Goal: Task Accomplishment & Management: Manage account settings

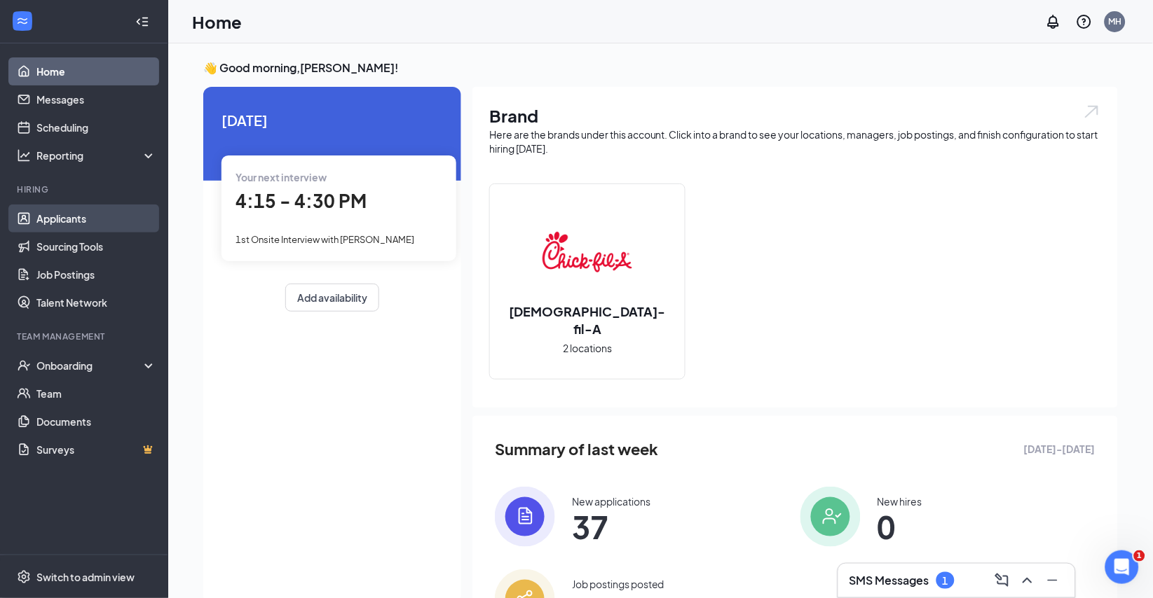
click at [76, 222] on link "Applicants" at bounding box center [96, 219] width 120 height 28
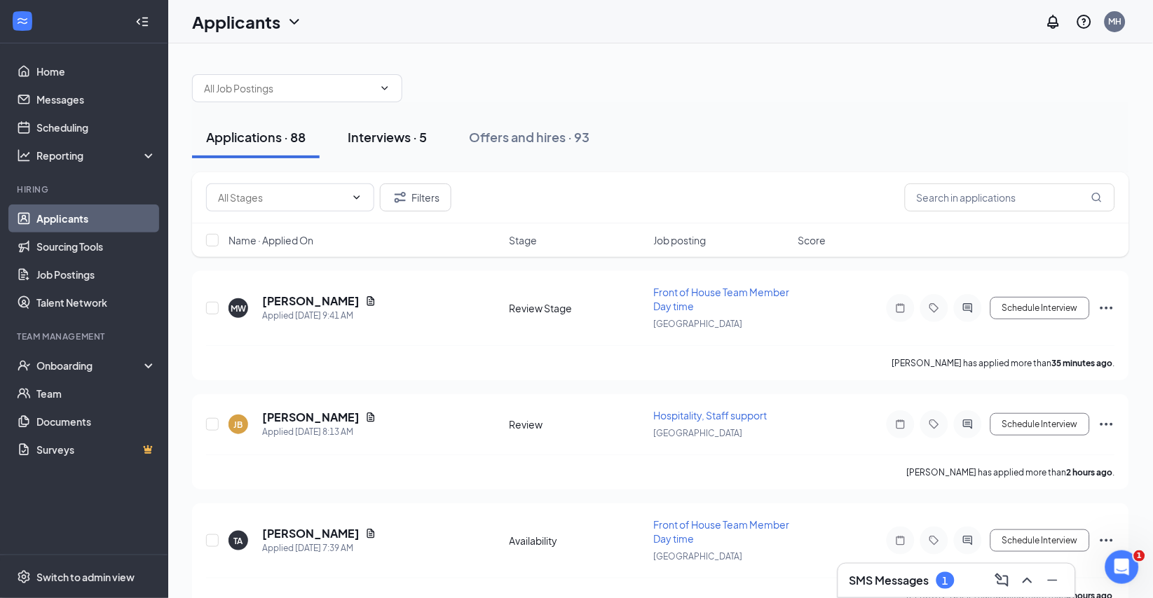
click at [409, 146] on div "Interviews · 5" at bounding box center [387, 137] width 79 height 18
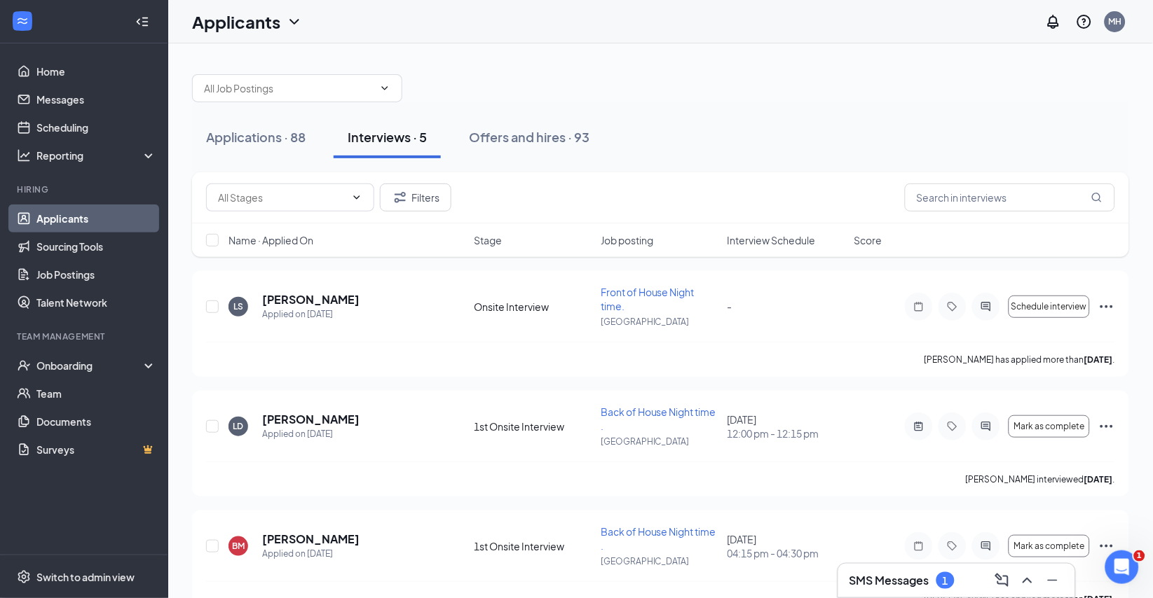
click at [888, 577] on h3 "SMS Messages" at bounding box center [889, 580] width 80 height 15
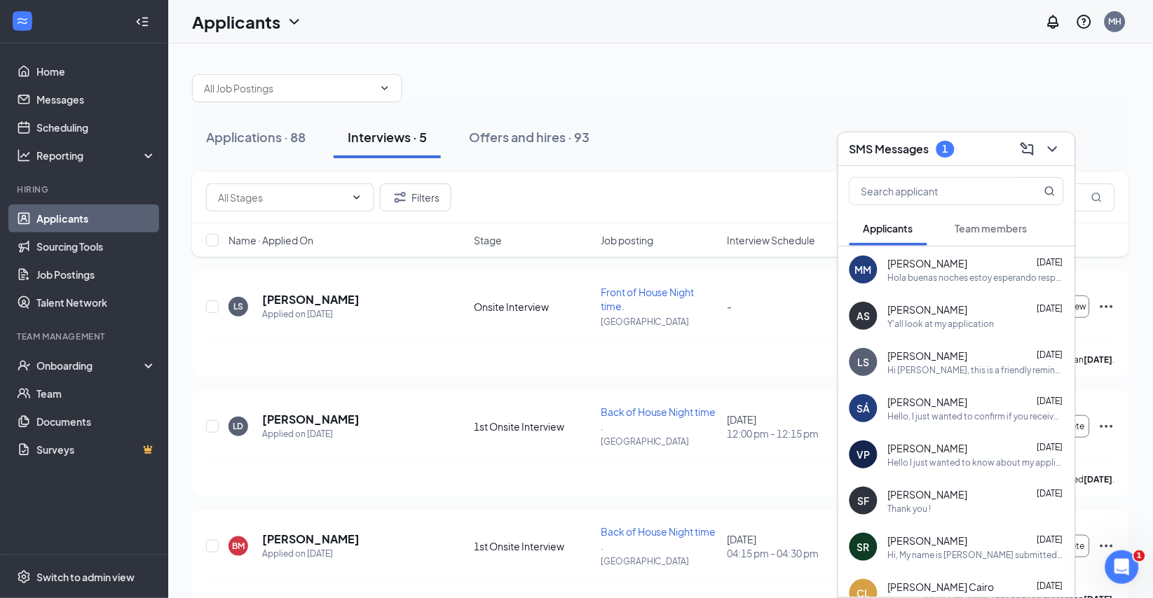
click at [1003, 231] on span "Team members" at bounding box center [991, 228] width 72 height 13
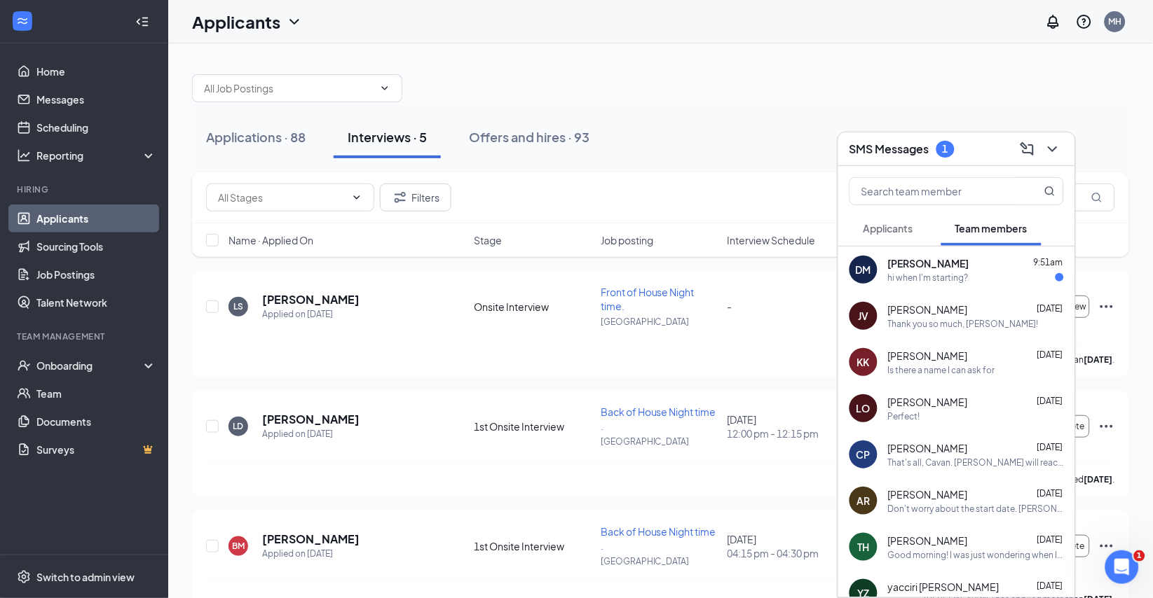
click at [777, 123] on div "Applications · 88 Interviews · 5 Offers and hires · 93" at bounding box center [660, 137] width 937 height 42
click at [1052, 147] on icon "ChevronDown" at bounding box center [1052, 149] width 17 height 17
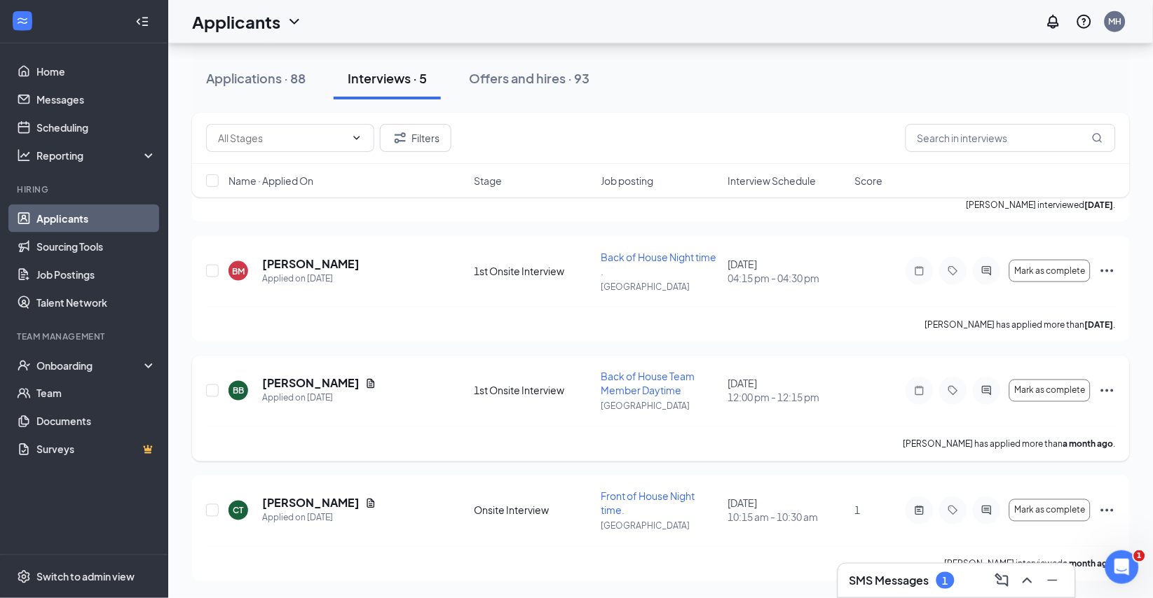
scroll to position [326, 0]
click at [243, 78] on div "Applications · 88" at bounding box center [255, 78] width 99 height 18
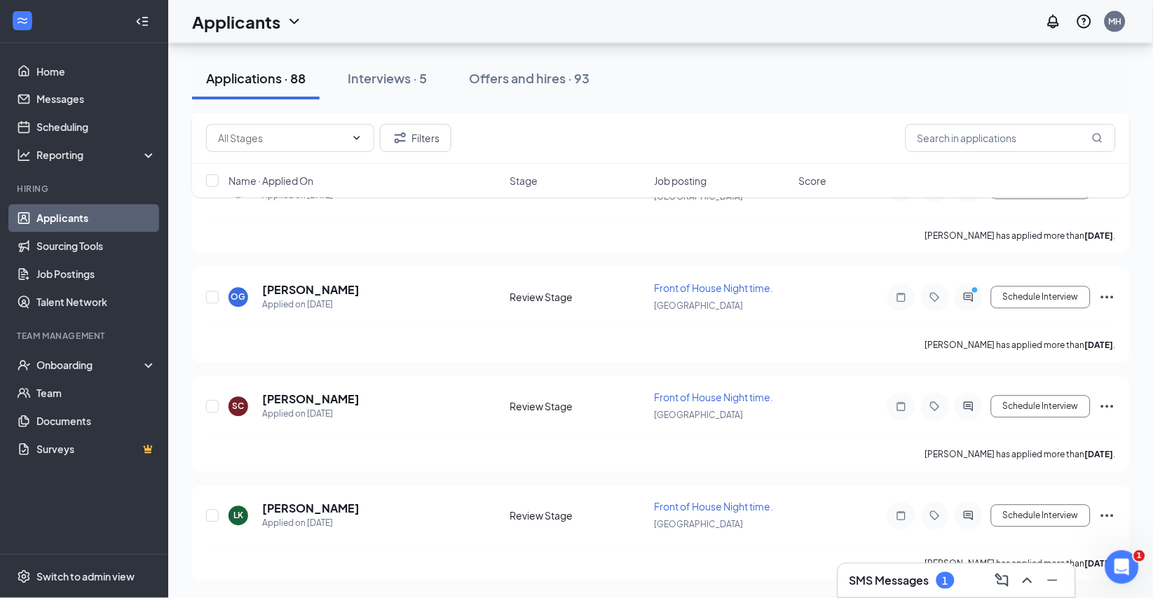
scroll to position [11328, 0]
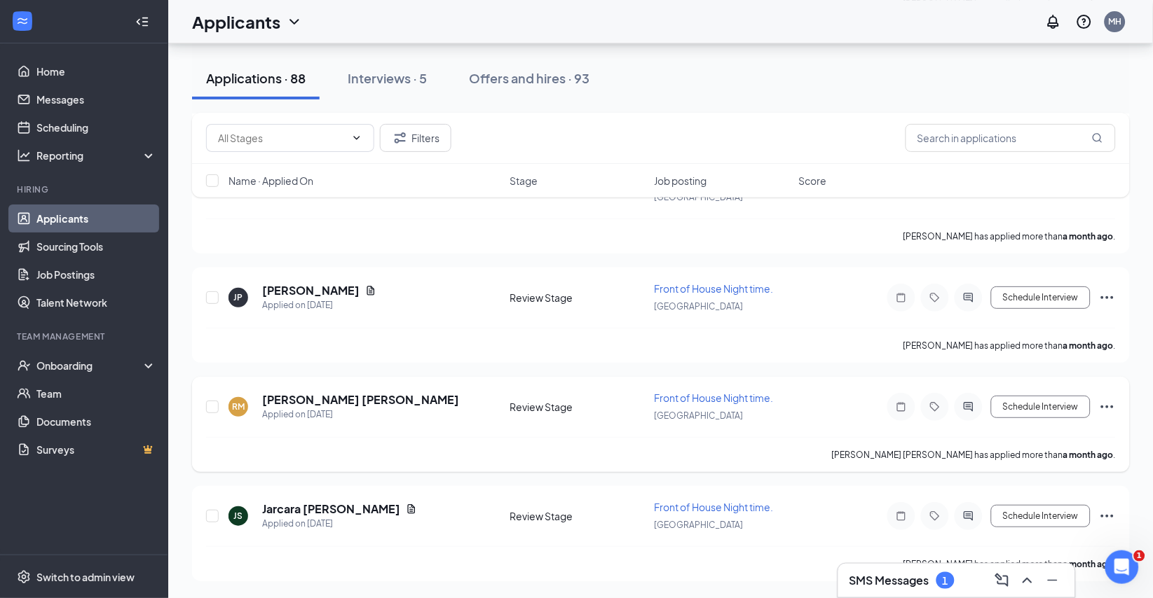
scroll to position [10535, 0]
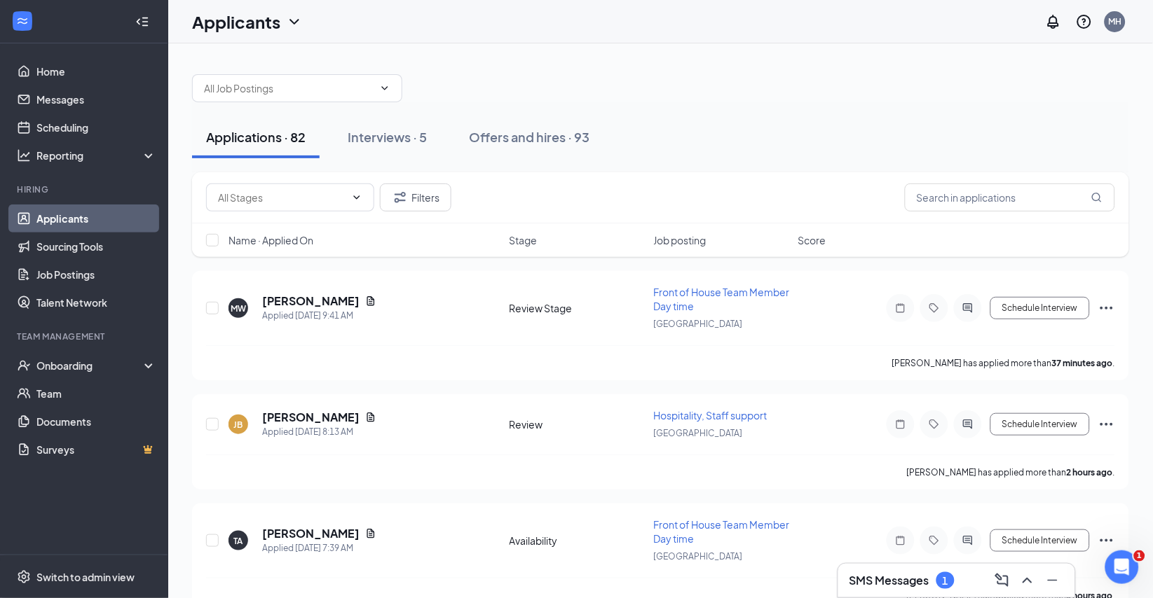
click at [923, 580] on h3 "SMS Messages" at bounding box center [889, 580] width 80 height 15
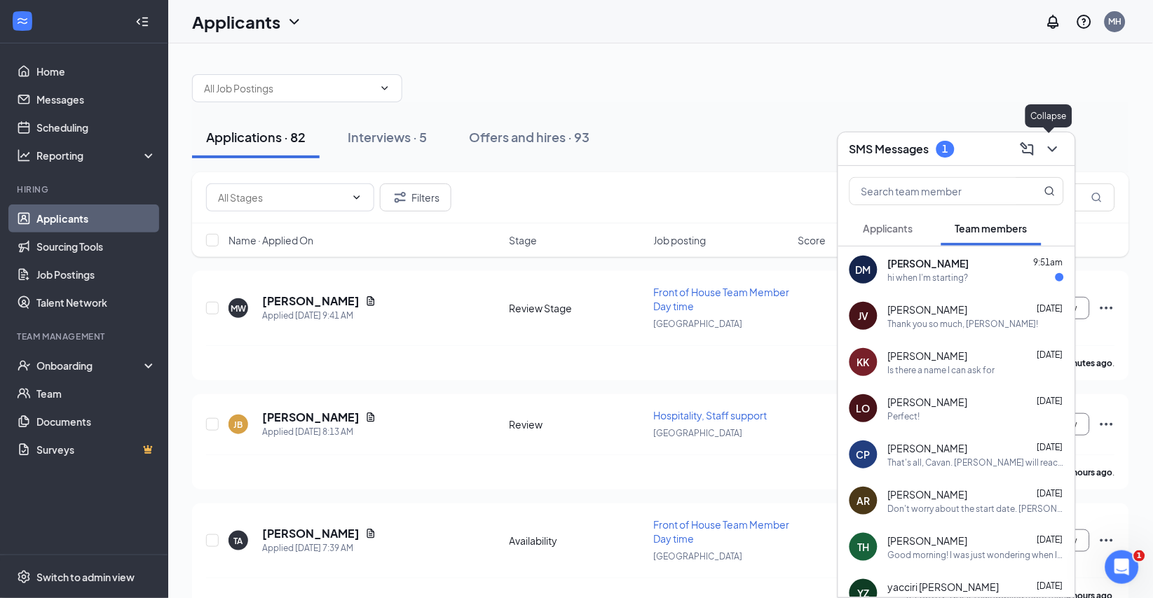
click at [1053, 151] on icon "ChevronDown" at bounding box center [1052, 149] width 17 height 17
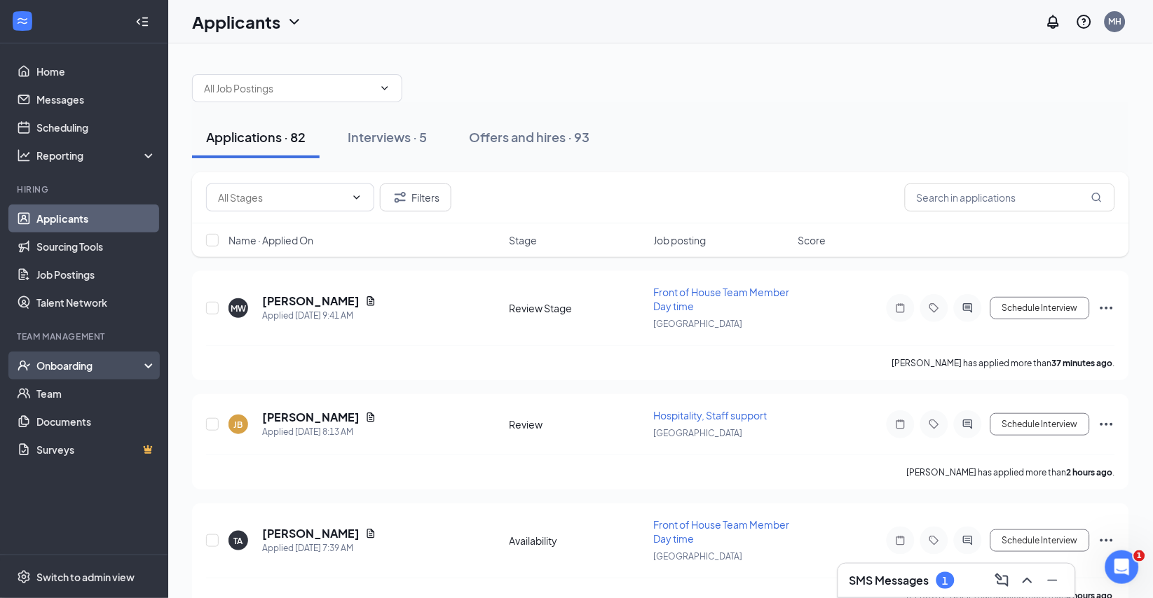
click at [58, 363] on div "Onboarding" at bounding box center [90, 366] width 108 height 14
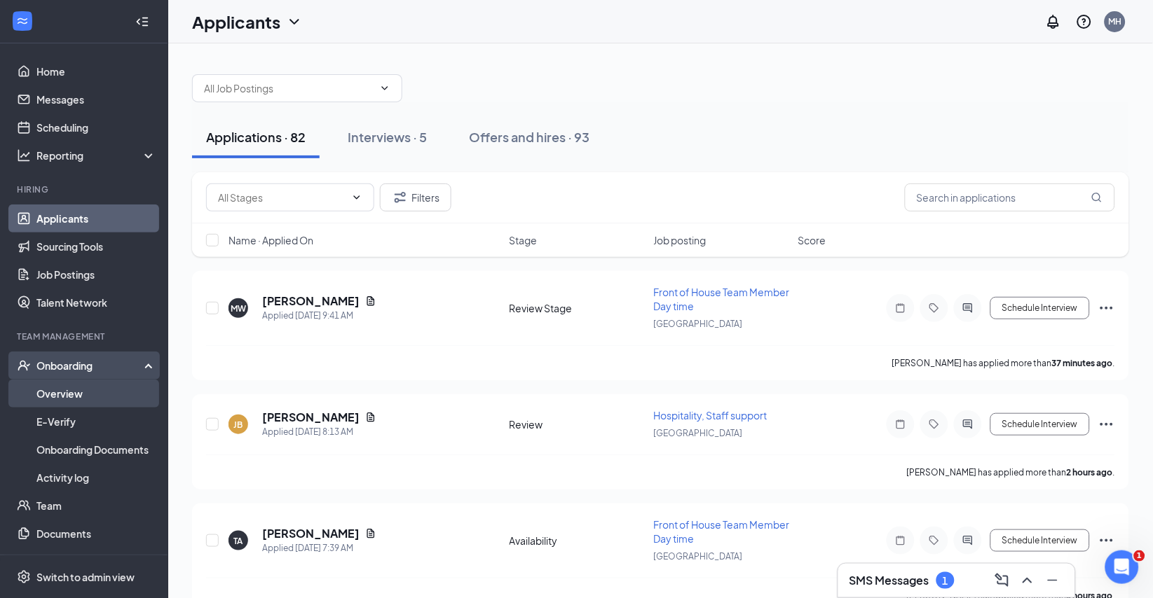
click at [69, 396] on link "Overview" at bounding box center [96, 394] width 120 height 28
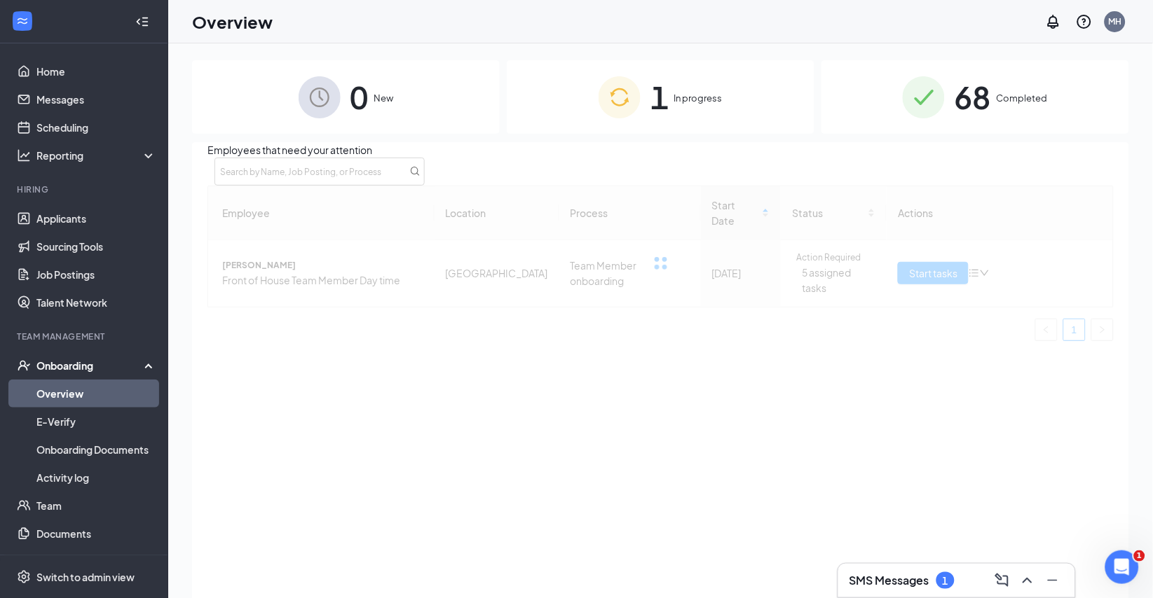
click at [693, 106] on div "1 In progress" at bounding box center [661, 97] width 308 height 74
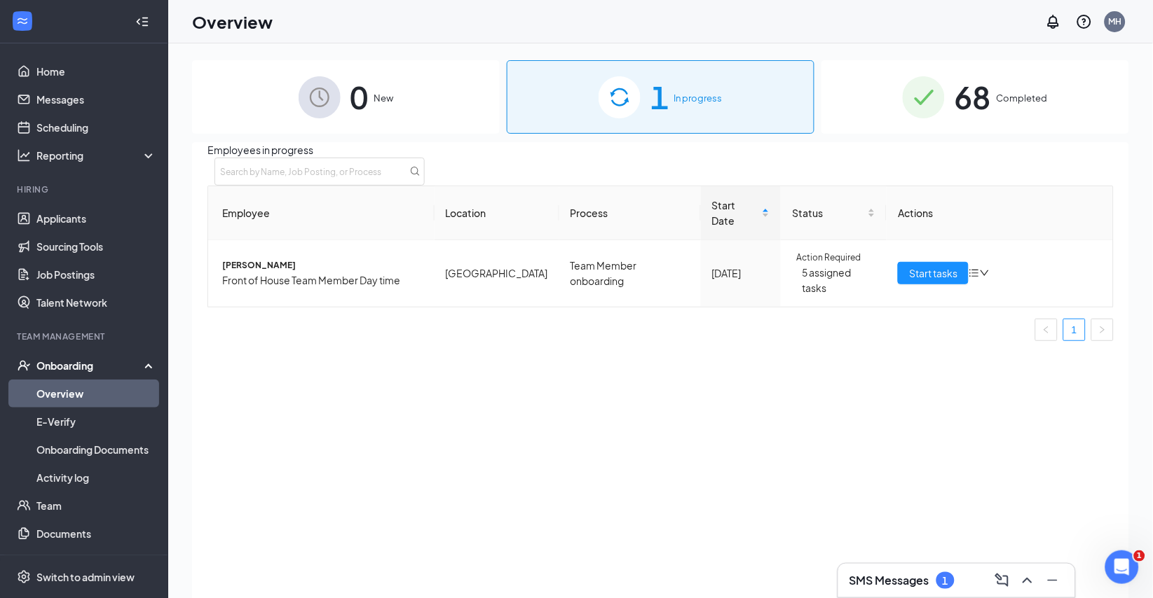
click at [912, 575] on h3 "SMS Messages" at bounding box center [889, 580] width 80 height 15
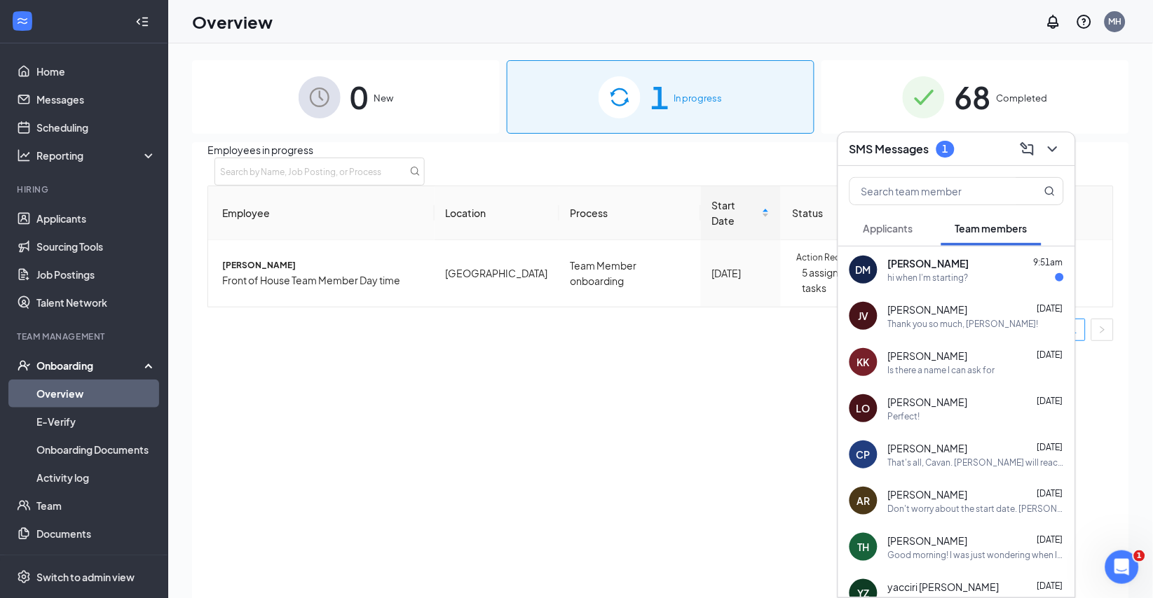
click at [559, 449] on div "Employees in progress Employee Location Process Start Date Status Actions [PERS…" at bounding box center [660, 387] width 937 height 491
click at [277, 273] on span "[PERSON_NAME]" at bounding box center [322, 265] width 201 height 13
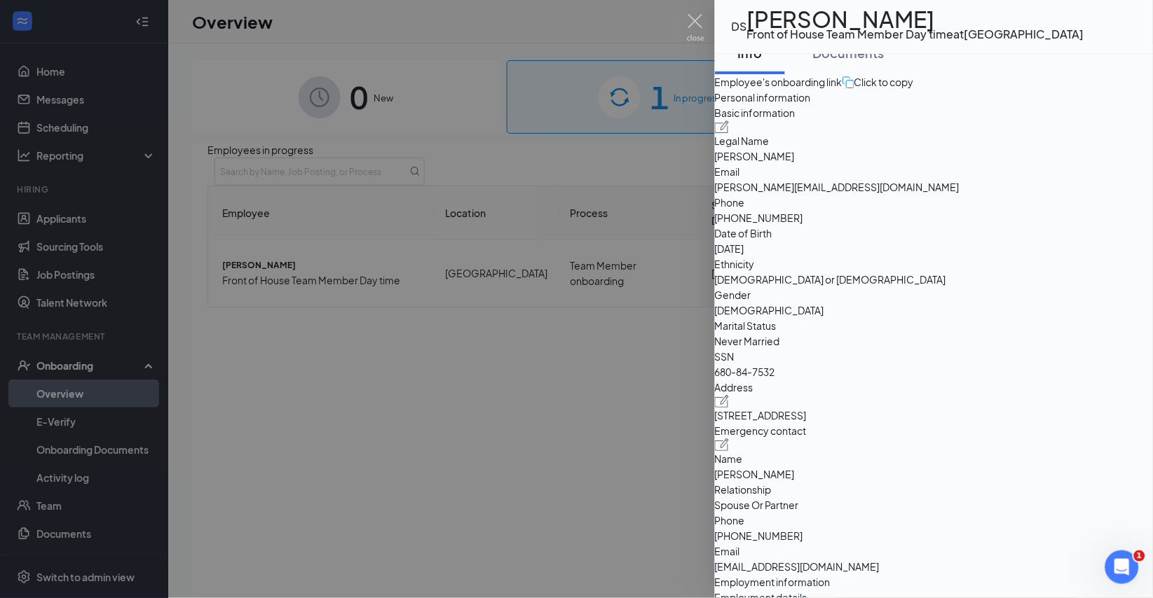
scroll to position [28, 0]
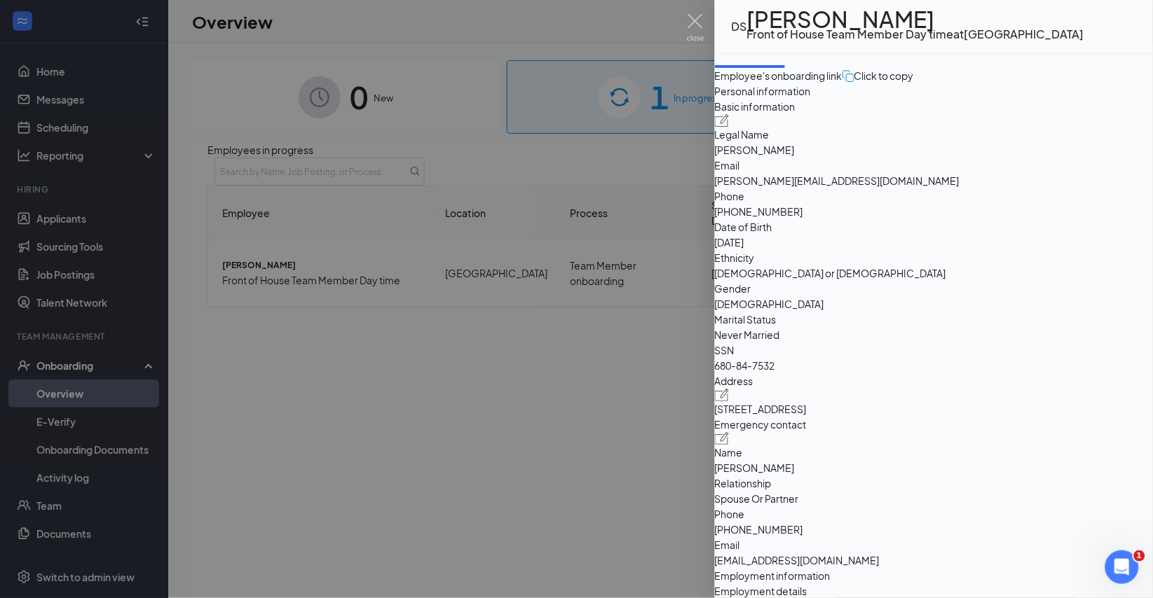
click at [414, 422] on div at bounding box center [576, 299] width 1153 height 598
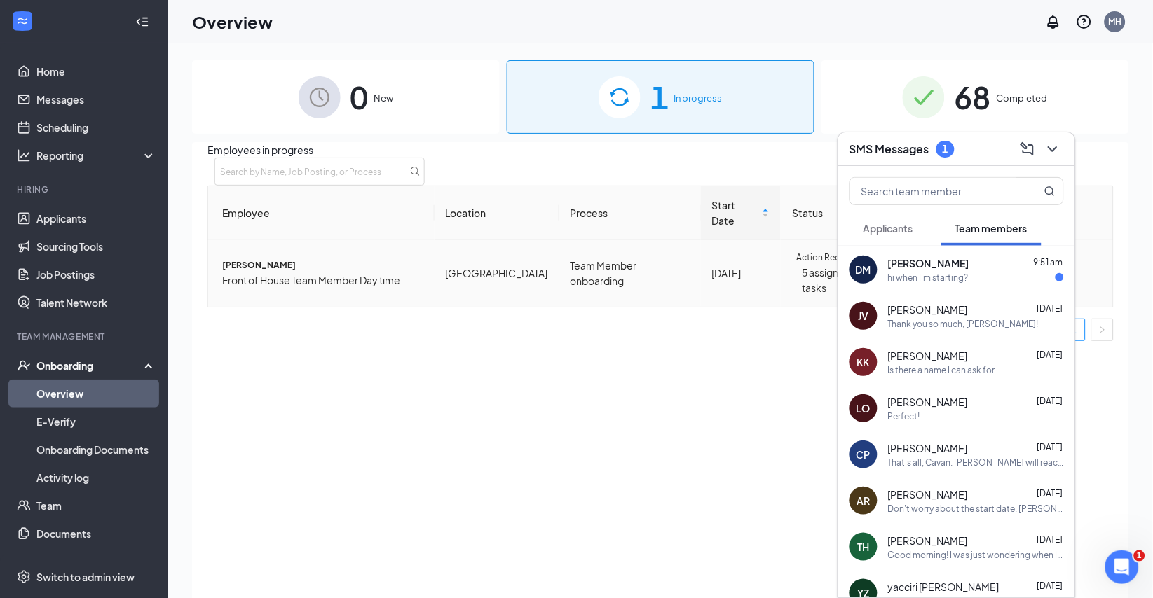
click at [256, 273] on span "[PERSON_NAME]" at bounding box center [322, 265] width 201 height 13
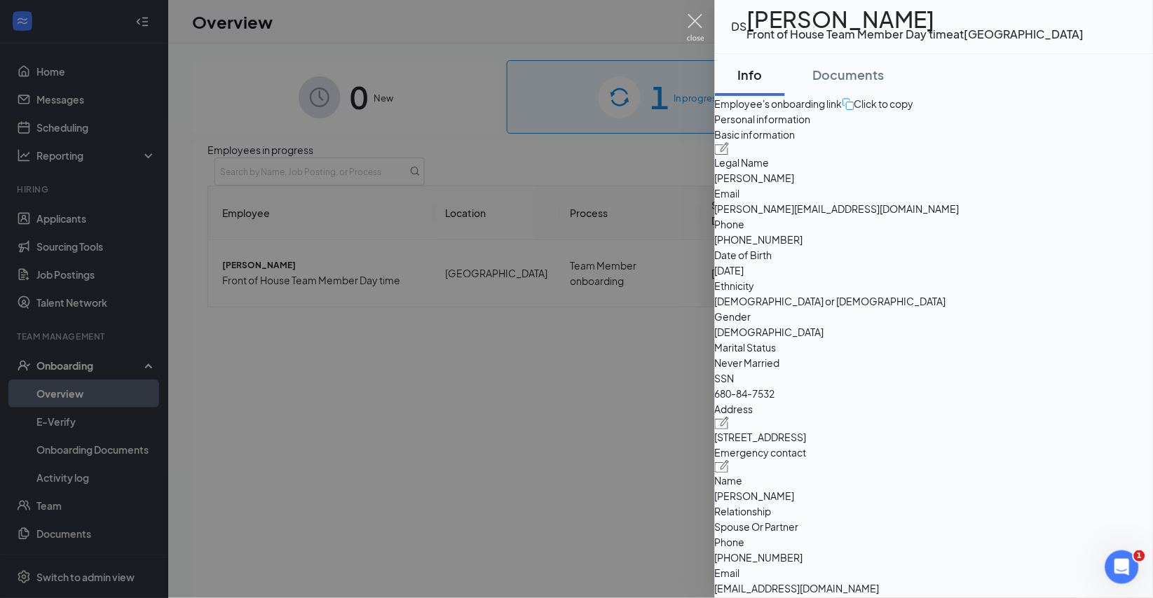
click at [687, 24] on img at bounding box center [696, 27] width 18 height 27
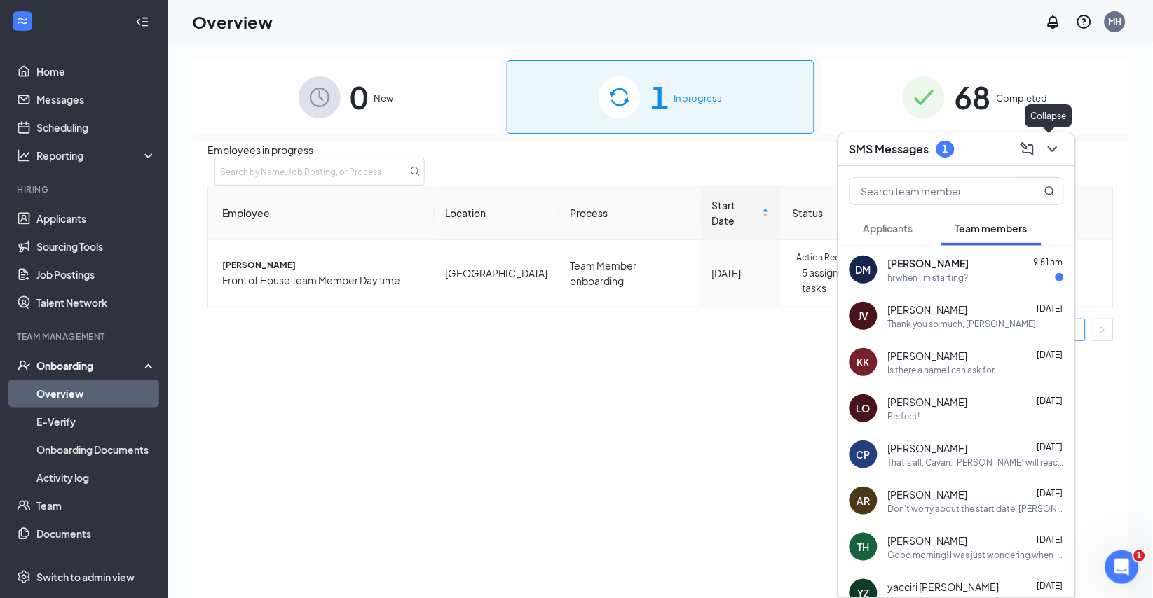
click at [1056, 151] on icon "ChevronDown" at bounding box center [1052, 149] width 17 height 17
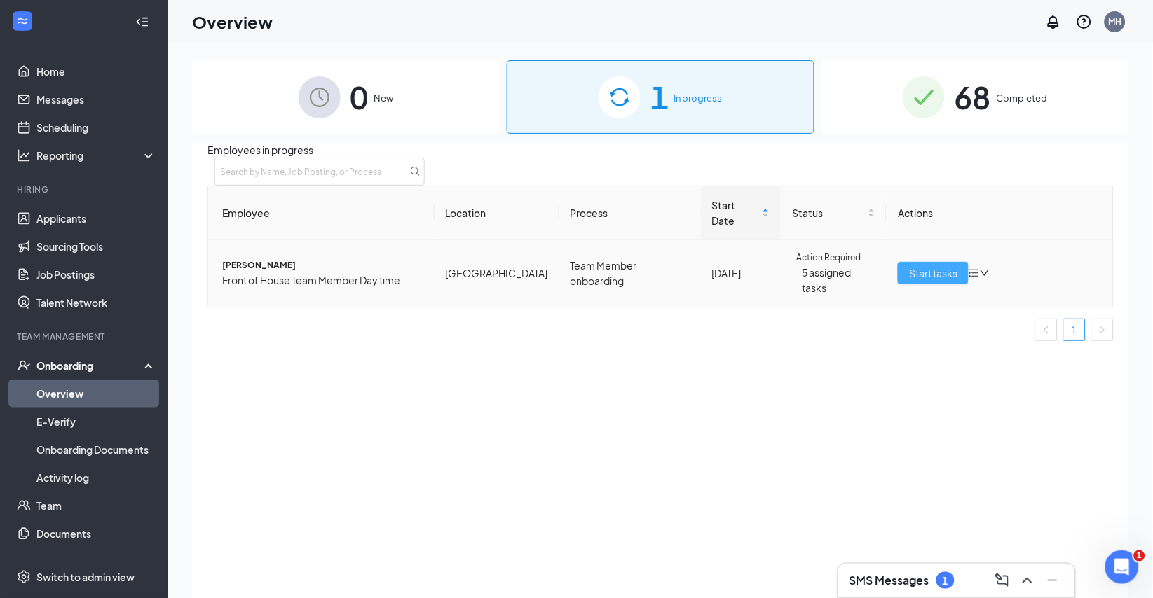
click at [938, 281] on span "Start tasks" at bounding box center [933, 273] width 48 height 15
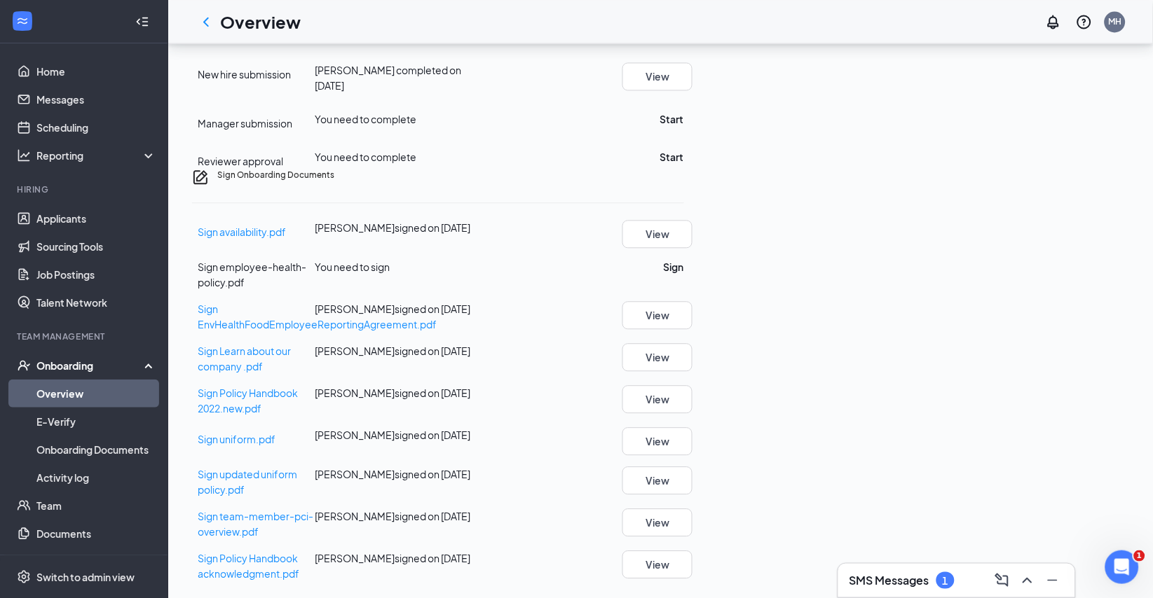
click at [881, 577] on h3 "SMS Messages" at bounding box center [889, 580] width 80 height 15
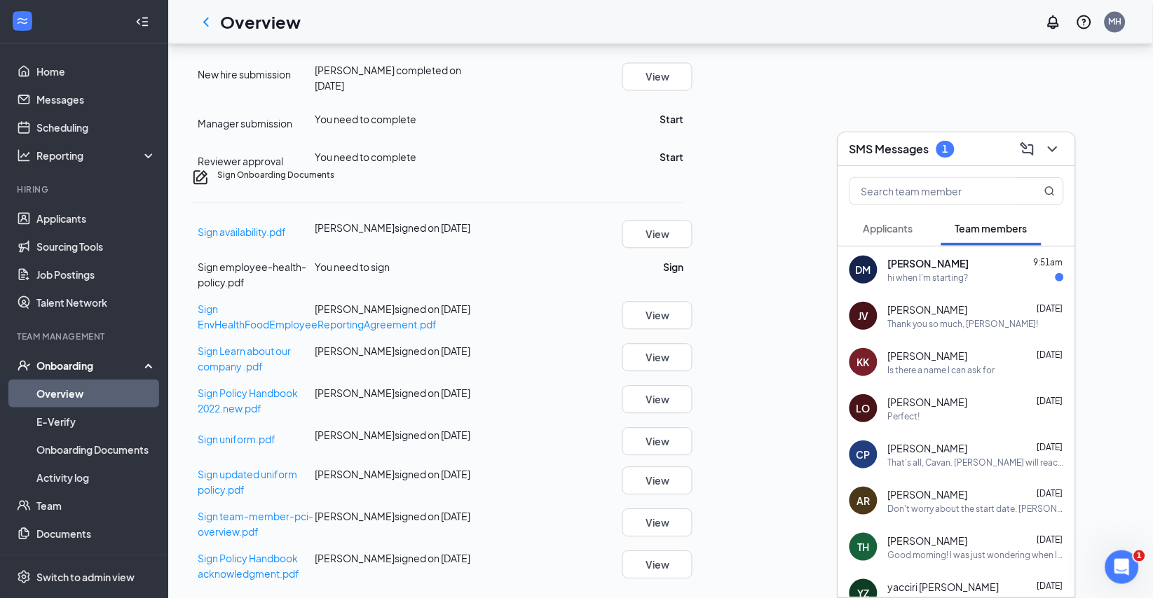
click at [959, 270] on span "[PERSON_NAME]" at bounding box center [928, 263] width 81 height 14
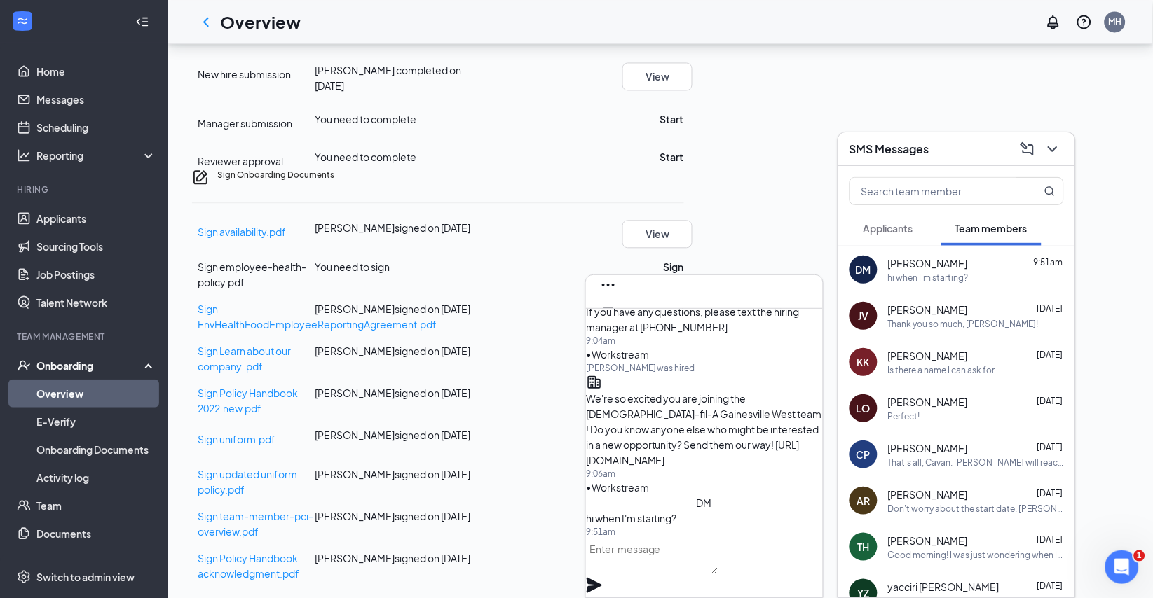
click at [701, 574] on textarea at bounding box center [652, 556] width 132 height 36
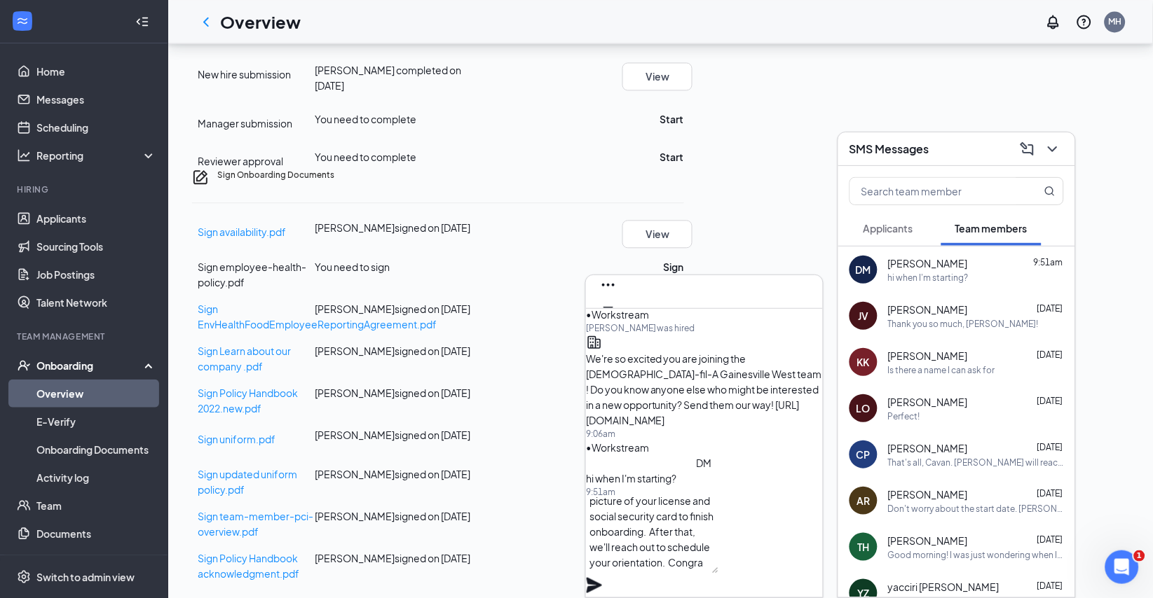
scroll to position [60, 0]
type textarea "Good morning, [PERSON_NAME]! I need a picture of your license and social securi…"
click at [602, 578] on icon "Plane" at bounding box center [593, 585] width 15 height 15
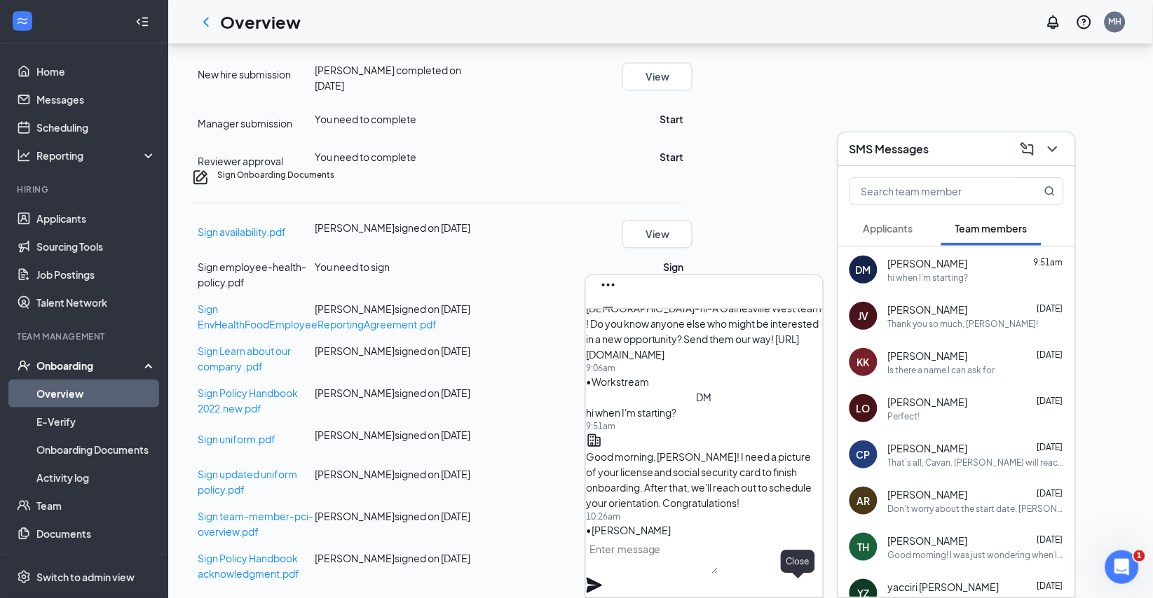
click at [617, 322] on icon "Cross" at bounding box center [608, 330] width 17 height 17
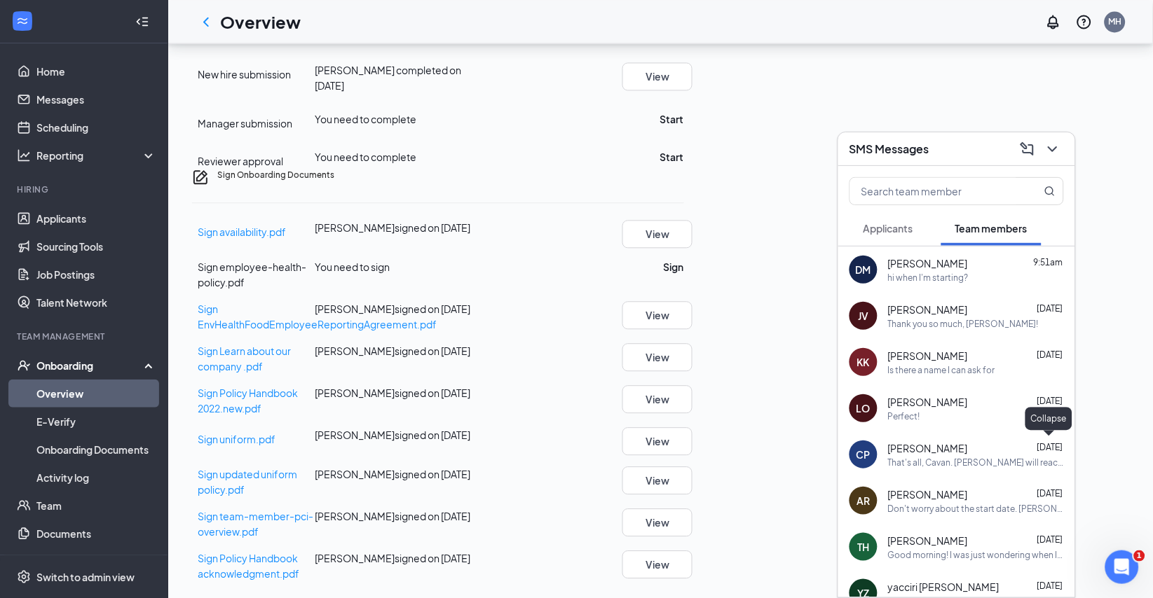
click at [1052, 146] on icon "ChevronDown" at bounding box center [1052, 149] width 17 height 17
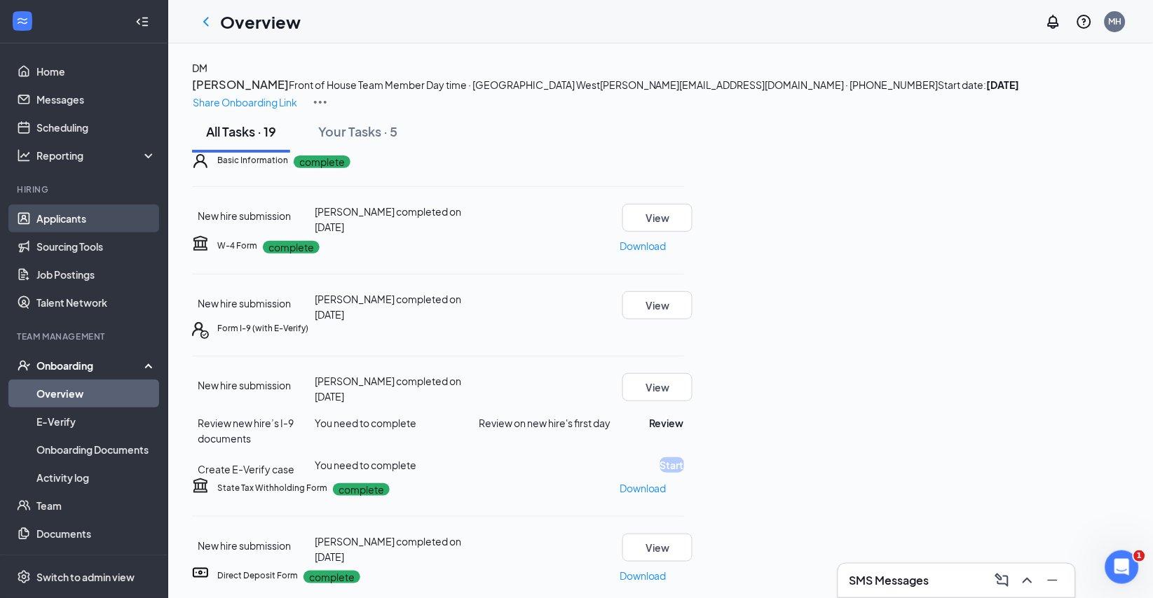
click at [74, 217] on link "Applicants" at bounding box center [96, 219] width 120 height 28
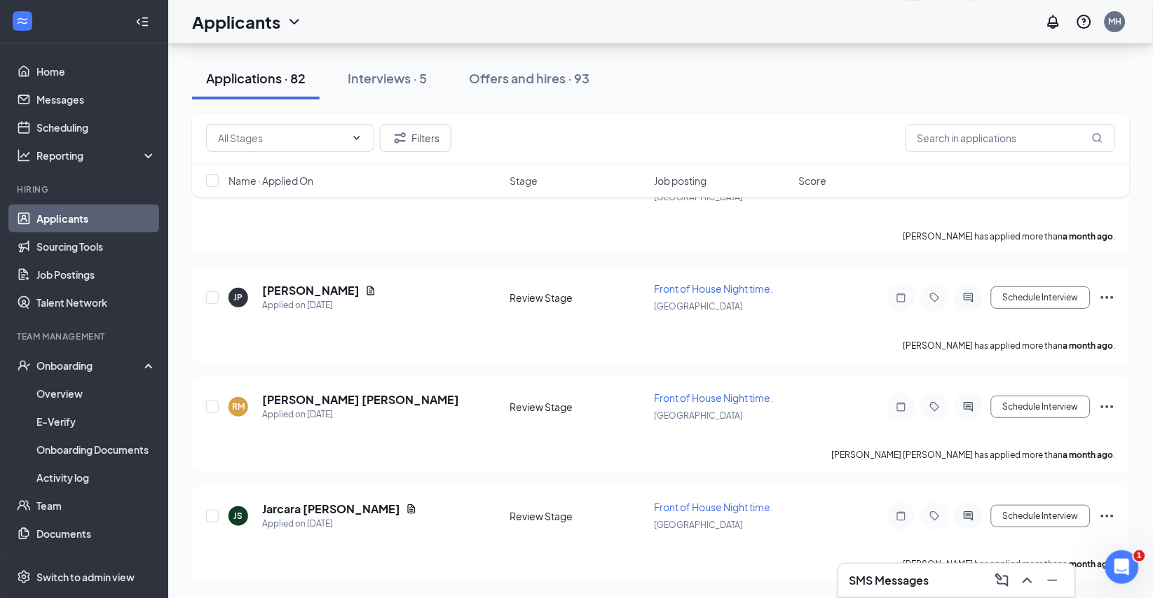
scroll to position [10535, 0]
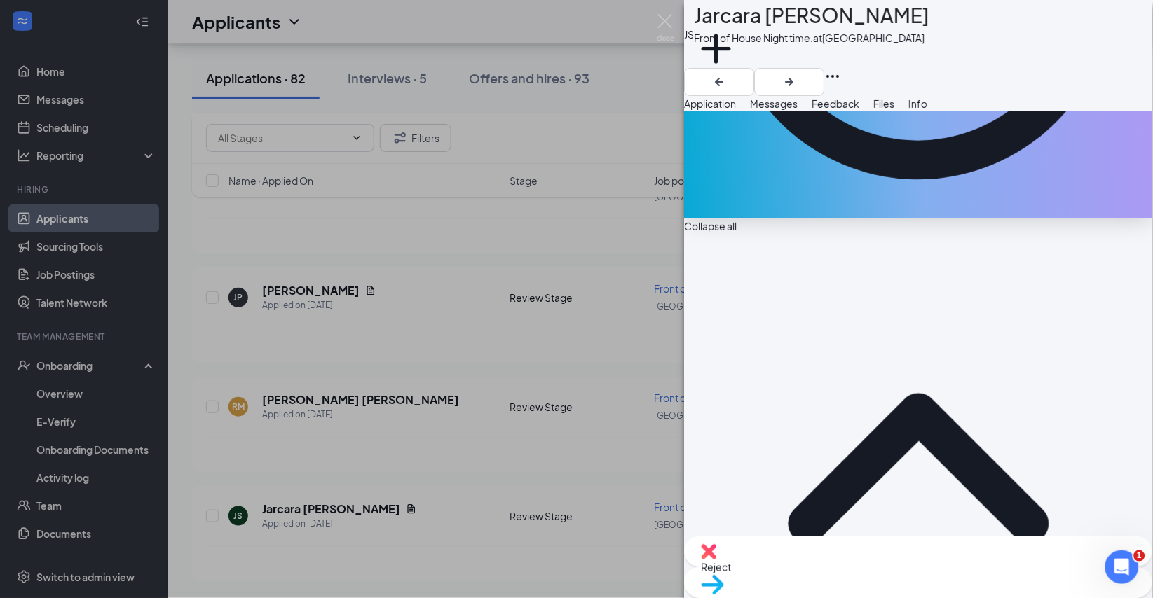
scroll to position [395, 0]
click at [824, 564] on div "Reject" at bounding box center [919, 552] width 468 height 31
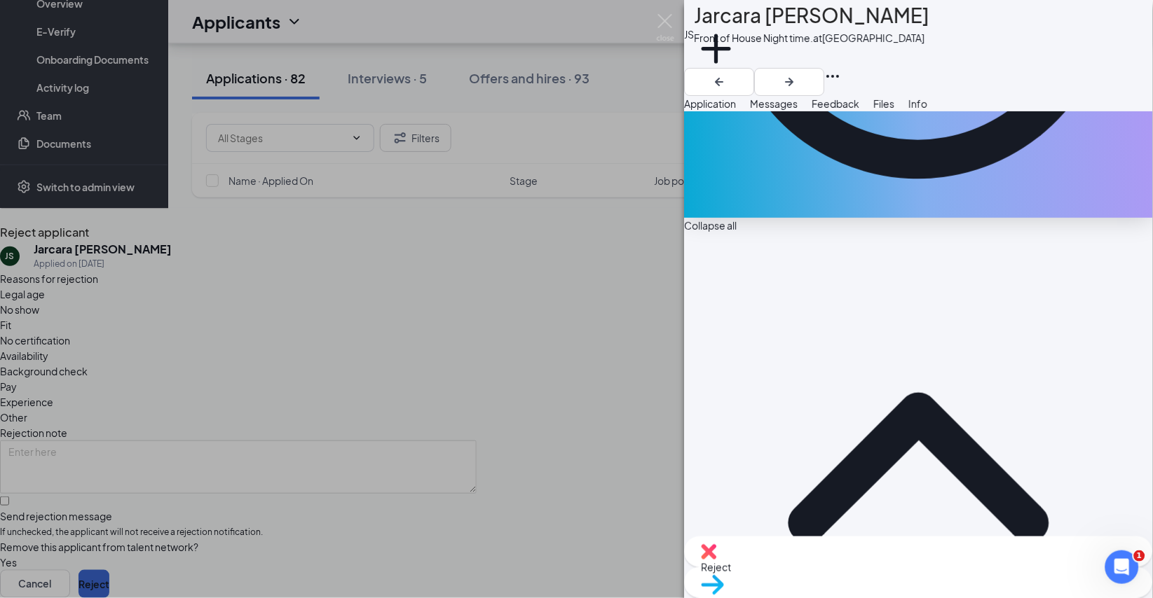
click at [109, 570] on button "Reject" at bounding box center [93, 584] width 31 height 28
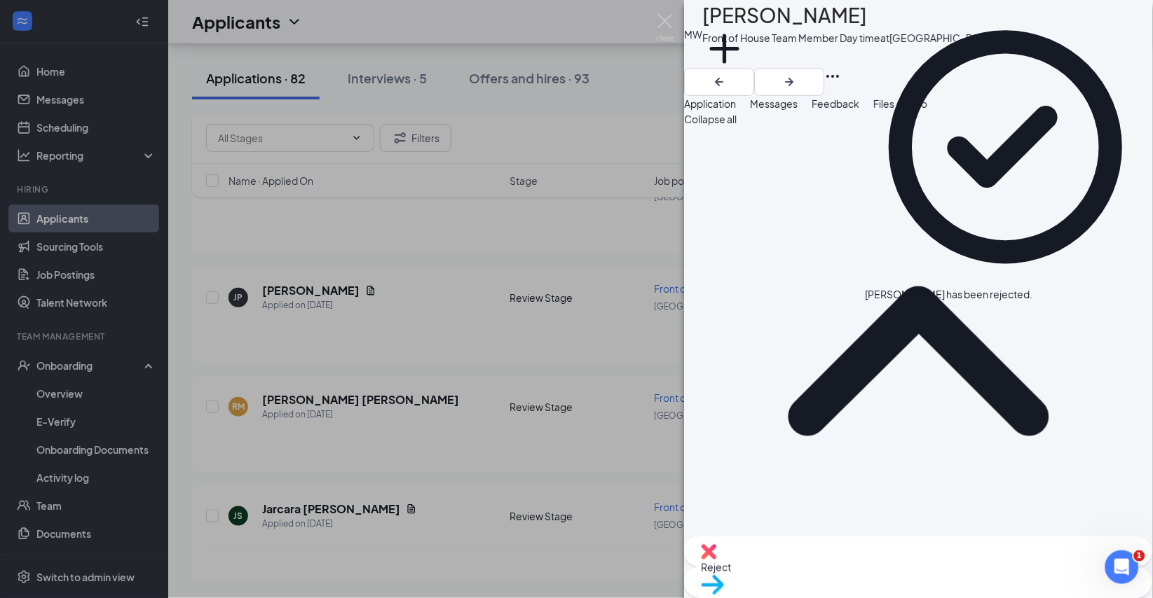
click at [365, 399] on div "MW [PERSON_NAME] Front of House Team Member Day time at [GEOGRAPHIC_DATA] West …" at bounding box center [576, 299] width 1153 height 598
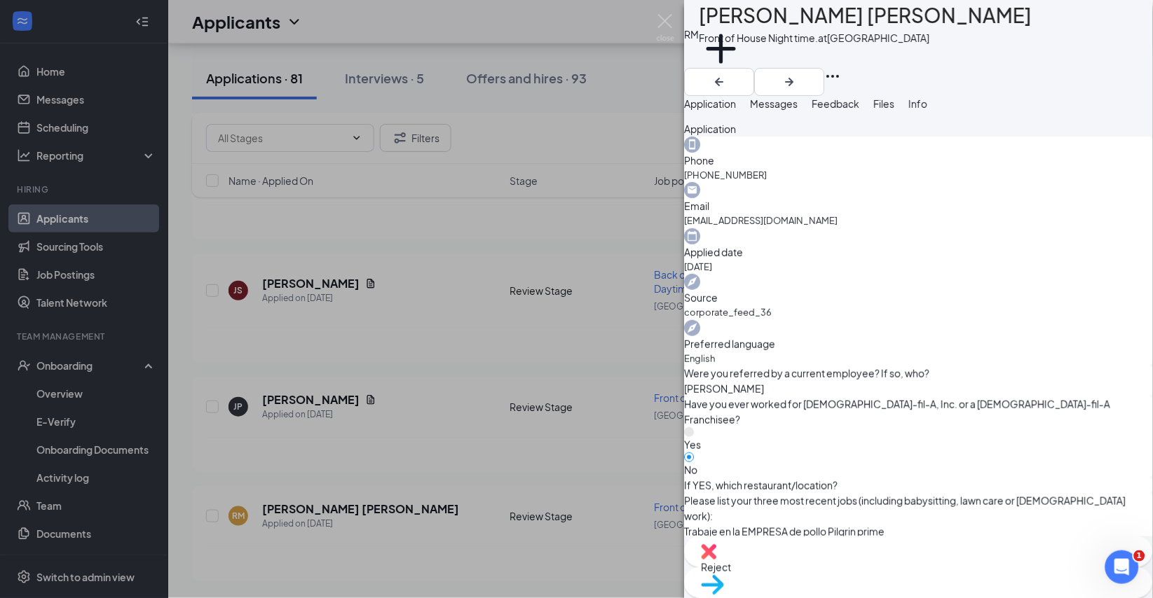
scroll to position [975, 0]
click at [717, 560] on img at bounding box center [708, 551] width 15 height 15
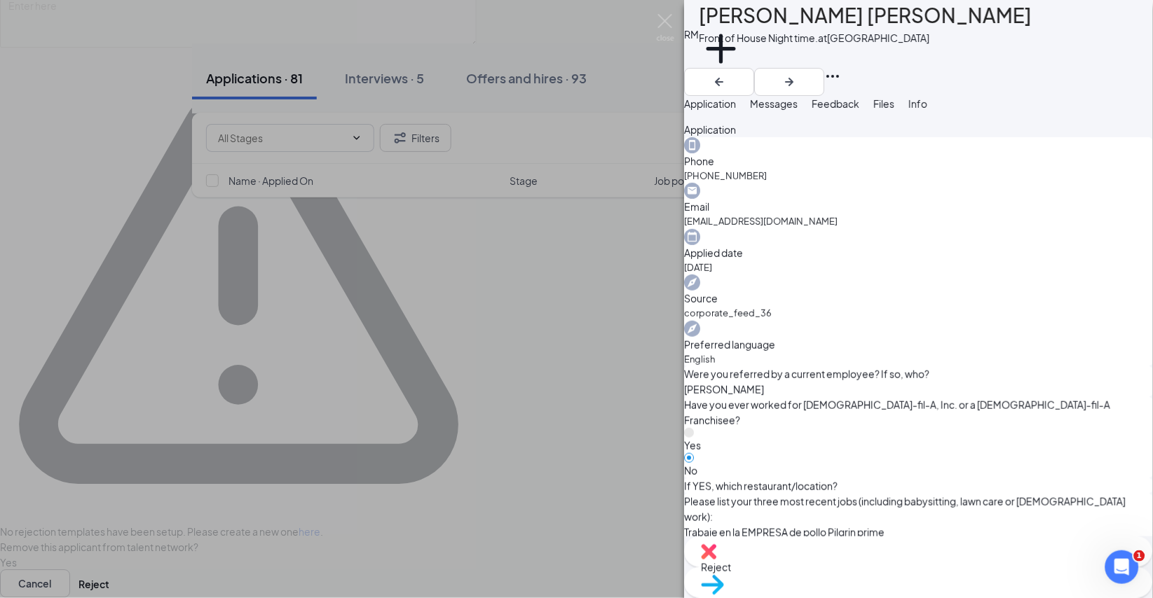
scroll to position [969, 0]
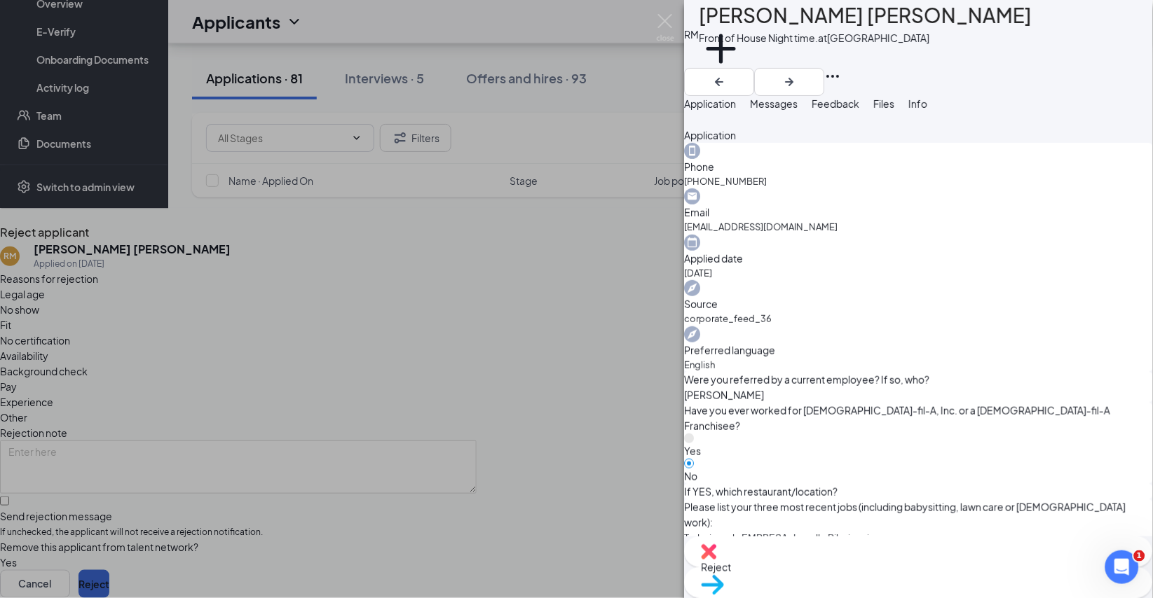
click at [109, 570] on button "Reject" at bounding box center [93, 584] width 31 height 28
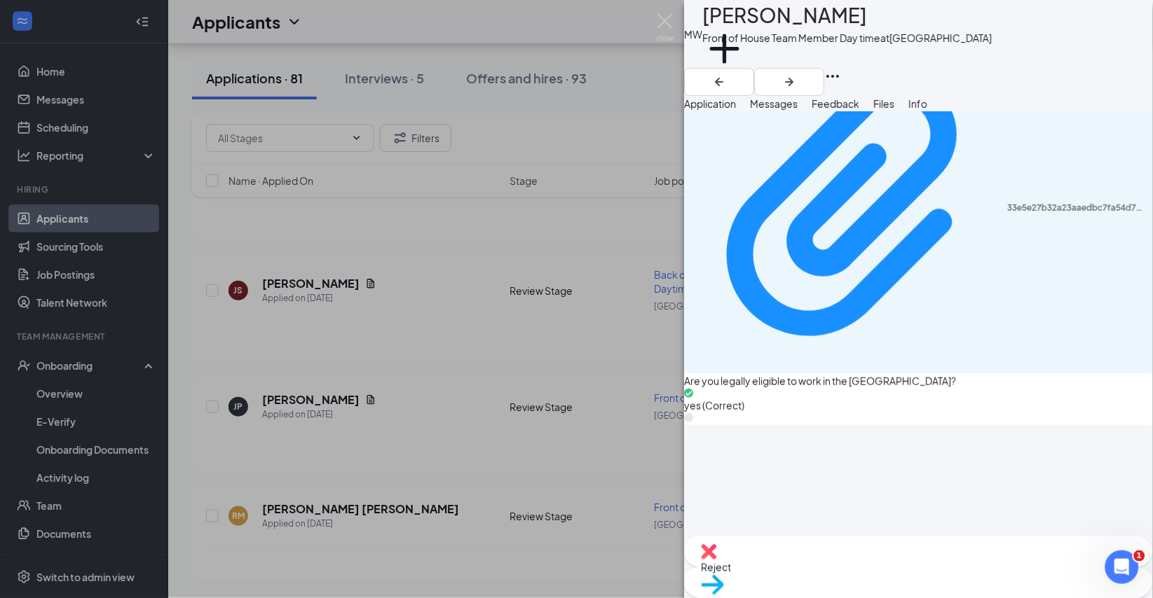
scroll to position [946, 0]
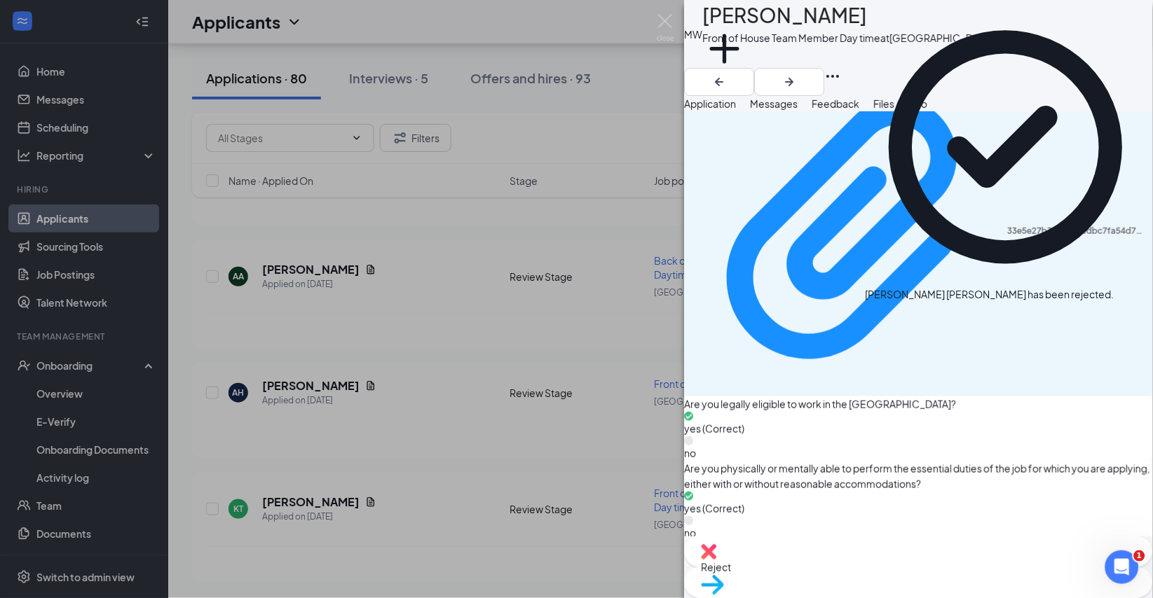
click at [310, 363] on div "MW [PERSON_NAME] Front of House Team Member Day time at [GEOGRAPHIC_DATA] West …" at bounding box center [576, 299] width 1153 height 598
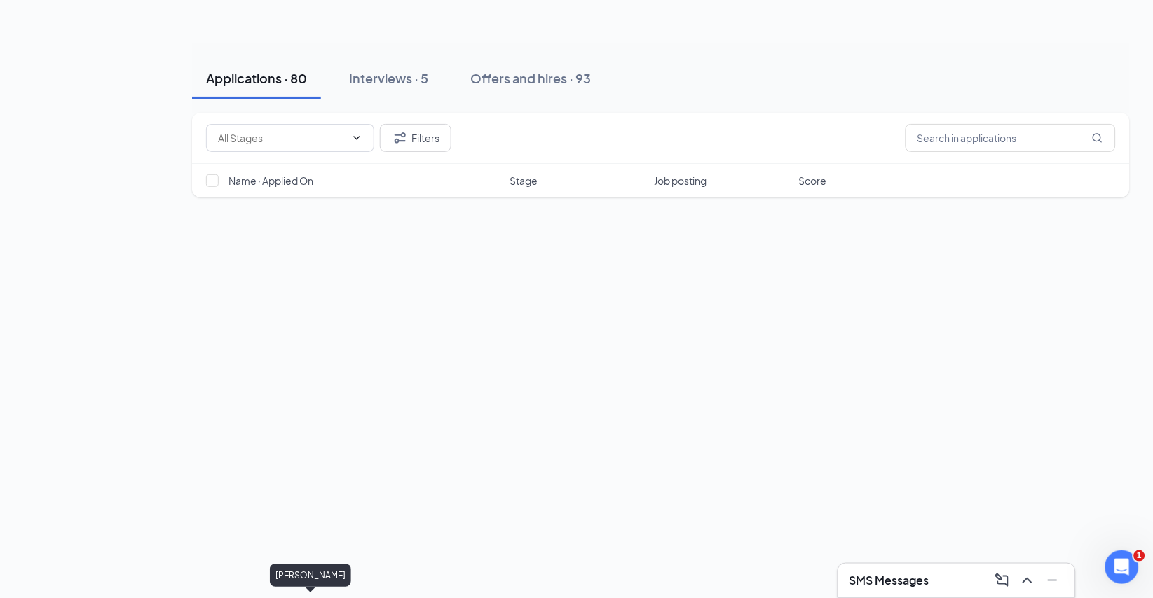
scroll to position [11593, 0]
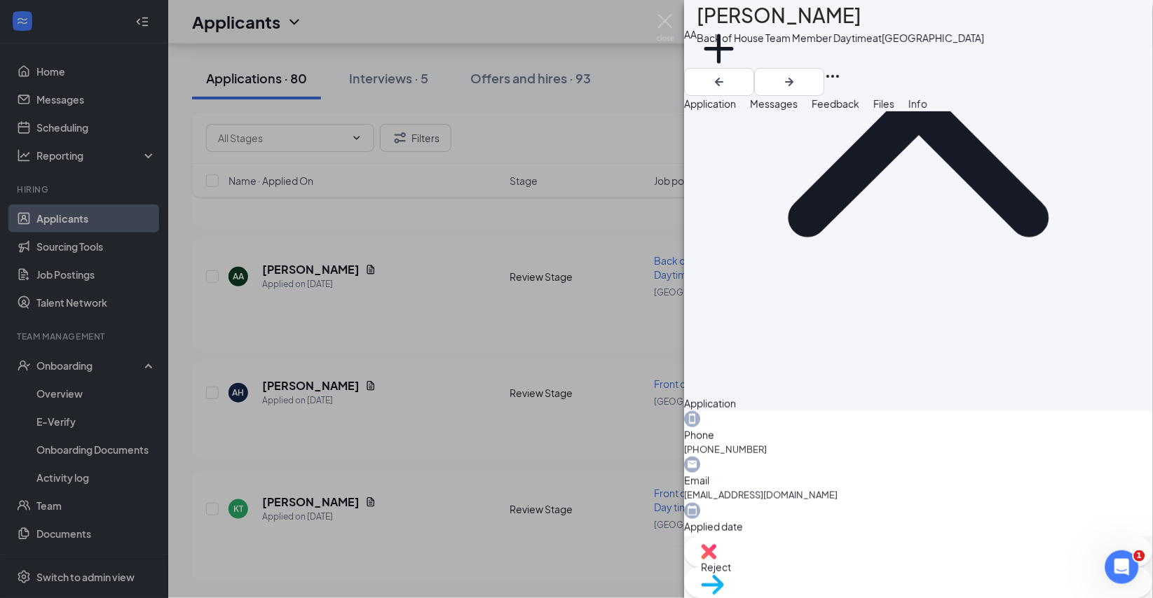
scroll to position [200, 0]
